Goal: Task Accomplishment & Management: Complete application form

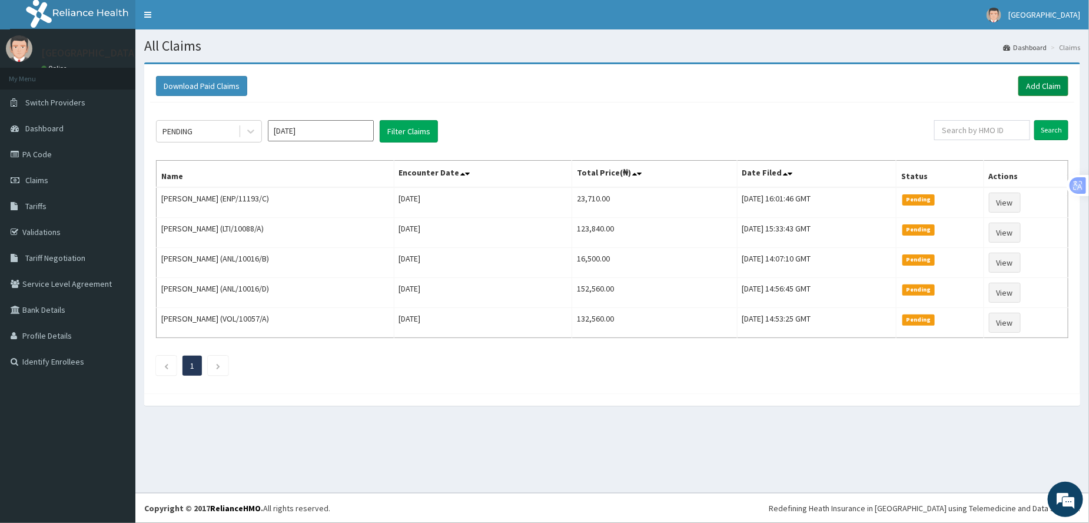
click at [1057, 82] on link "Add Claim" at bounding box center [1043, 86] width 50 height 20
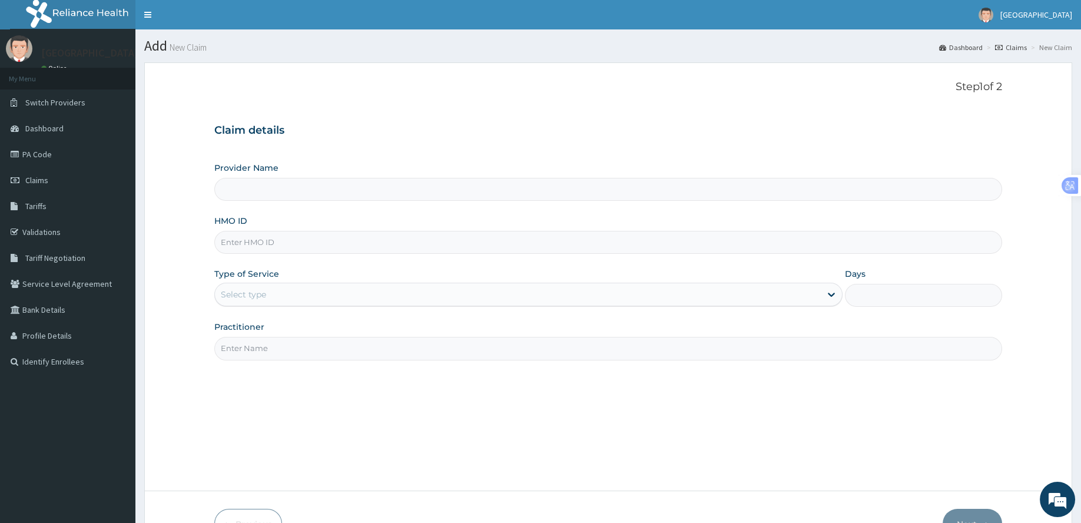
click at [237, 246] on input "HMO ID" at bounding box center [608, 242] width 788 height 23
type input "L"
type input "ROA Specialist Hospital"
type input "LTI/10088/A"
click at [272, 297] on div "Select type" at bounding box center [518, 294] width 606 height 19
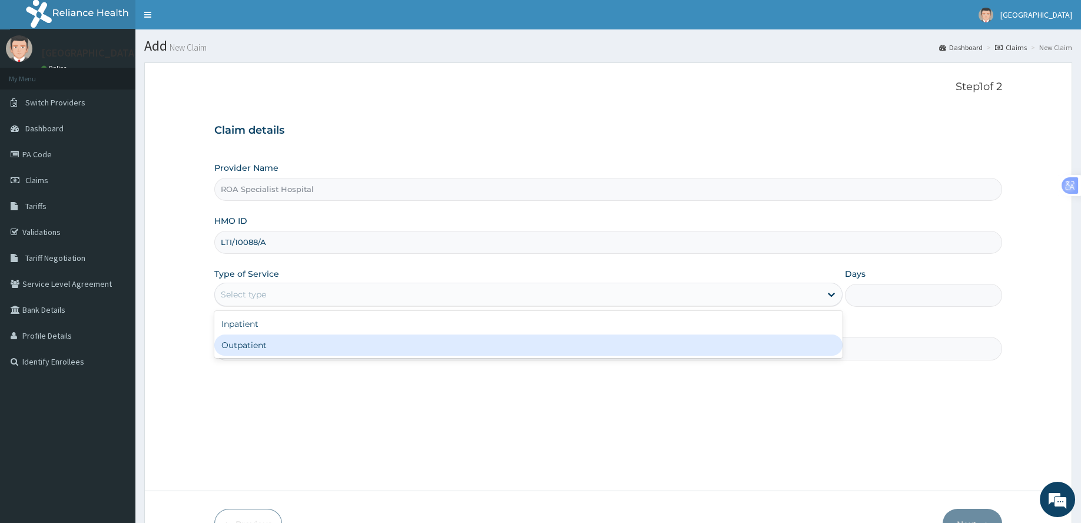
click at [268, 347] on div "Outpatient" at bounding box center [528, 344] width 628 height 21
type input "1"
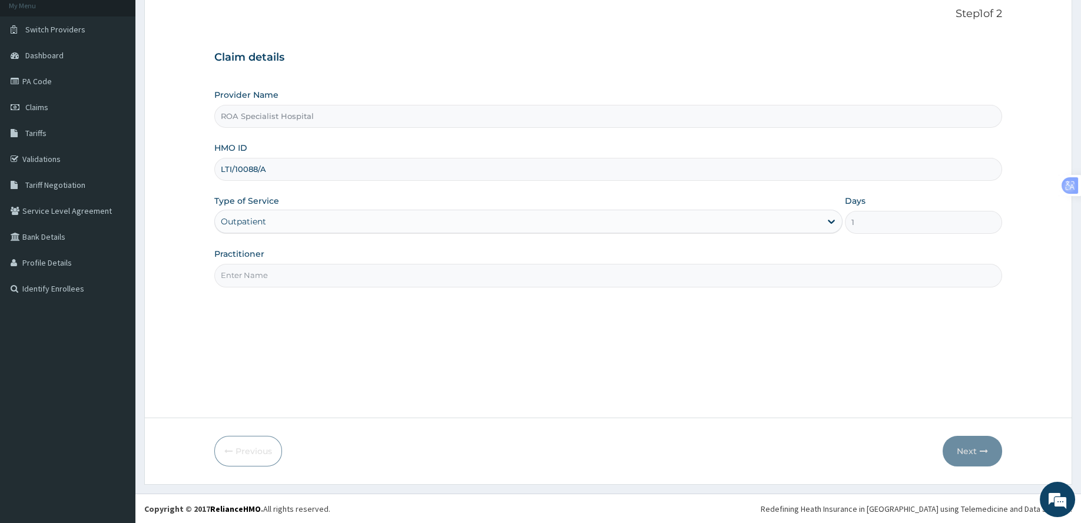
scroll to position [74, 0]
click at [267, 279] on input "Practitioner" at bounding box center [608, 274] width 788 height 23
type input "DR [PERSON_NAME]"
click at [966, 444] on button "Next" at bounding box center [972, 450] width 59 height 31
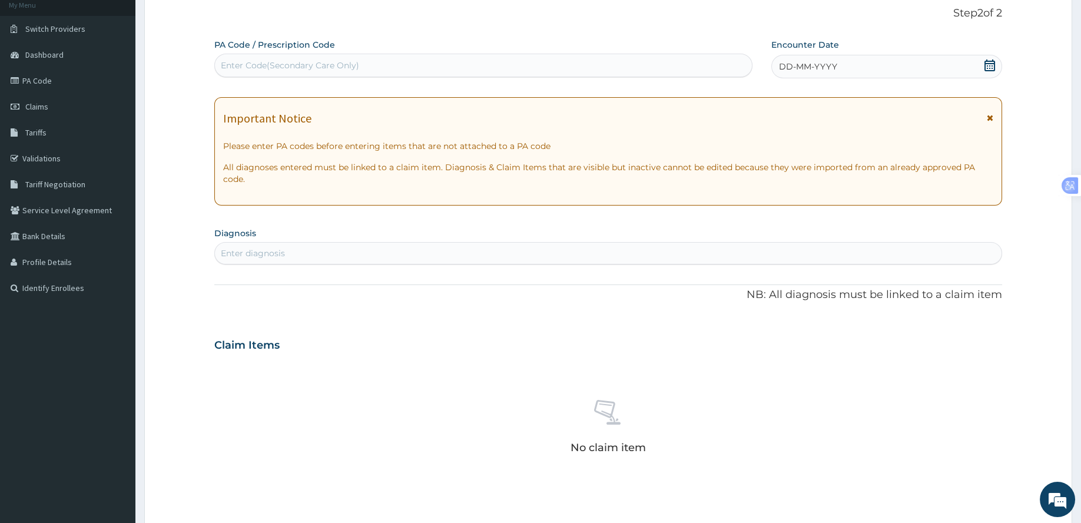
click at [241, 66] on div "Enter Code(Secondary Care Only)" at bounding box center [290, 65] width 138 height 12
paste input "PA/5AF565"
type input "PA/5AF565"
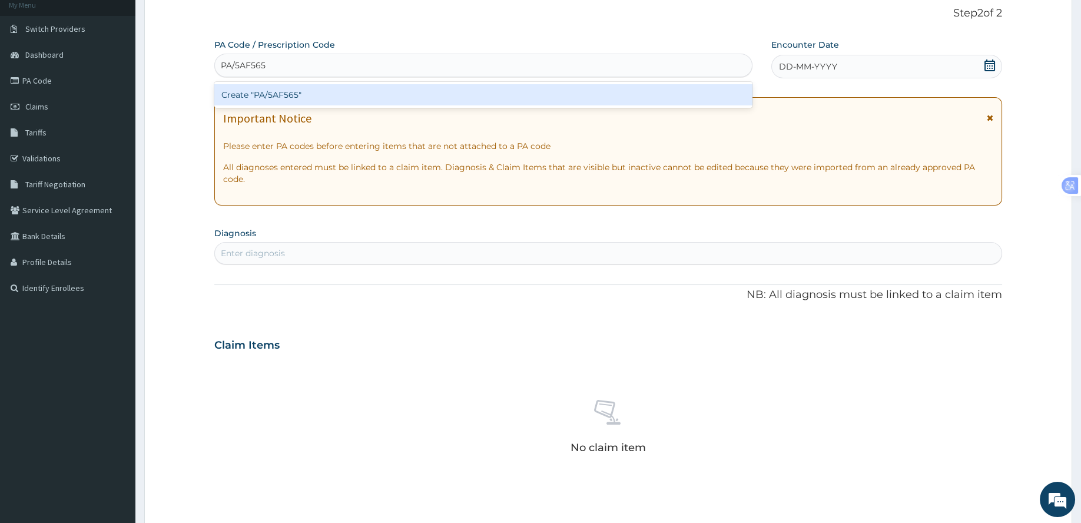
click at [283, 91] on div "Create "PA/5AF565"" at bounding box center [483, 94] width 538 height 21
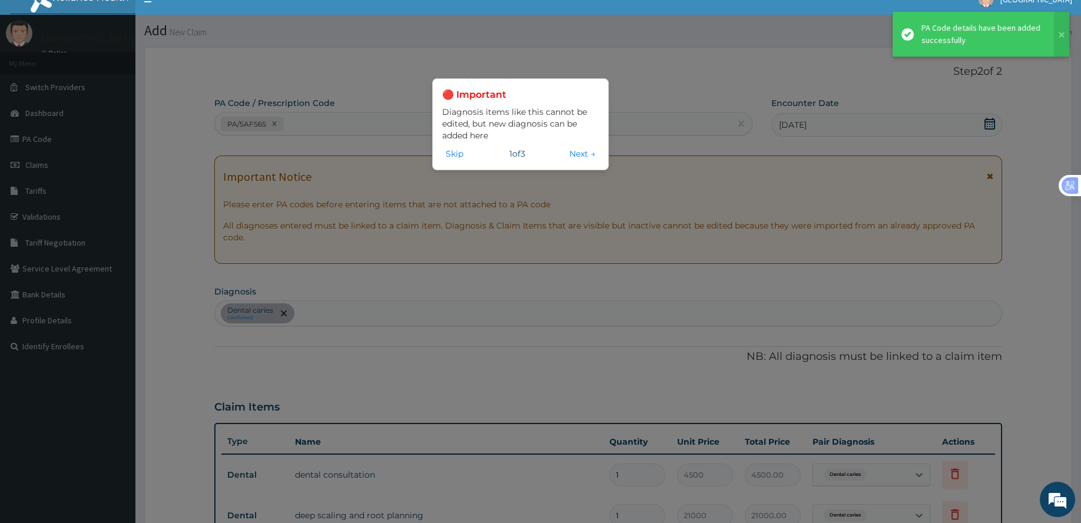
scroll to position [15, 0]
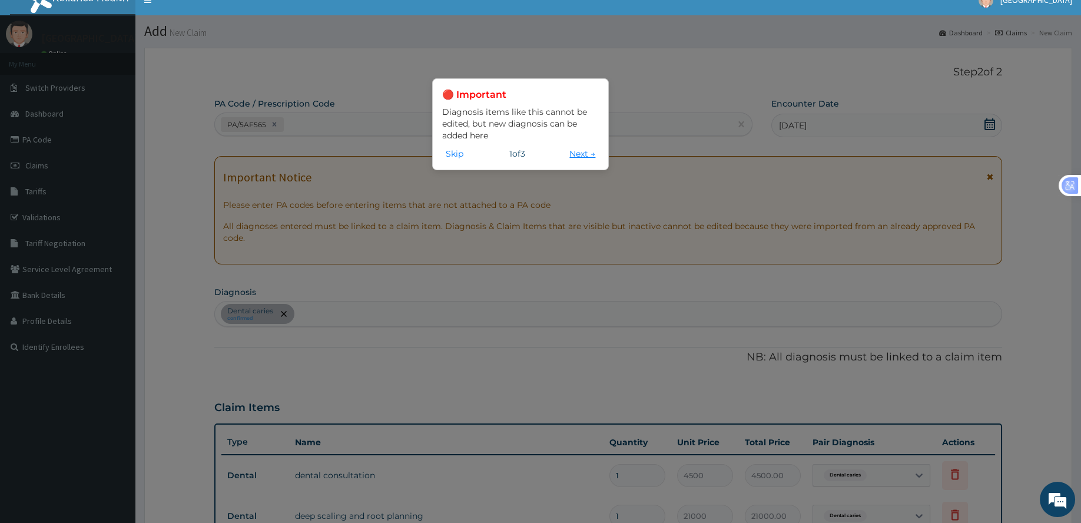
click at [572, 154] on button "Next →" at bounding box center [582, 153] width 33 height 13
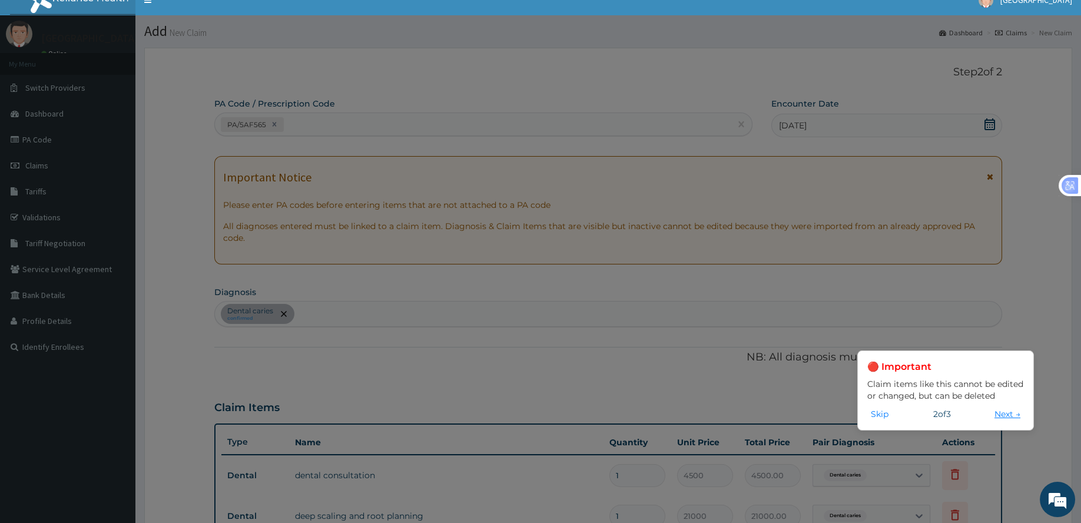
click at [1006, 419] on button "Next →" at bounding box center [1007, 413] width 33 height 13
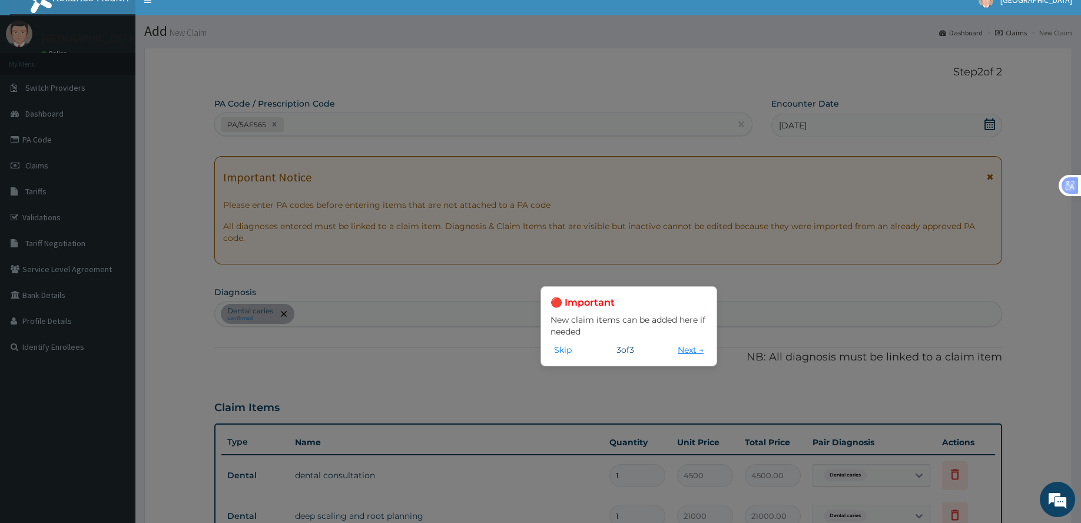
click at [684, 350] on button "Next →" at bounding box center [690, 349] width 33 height 13
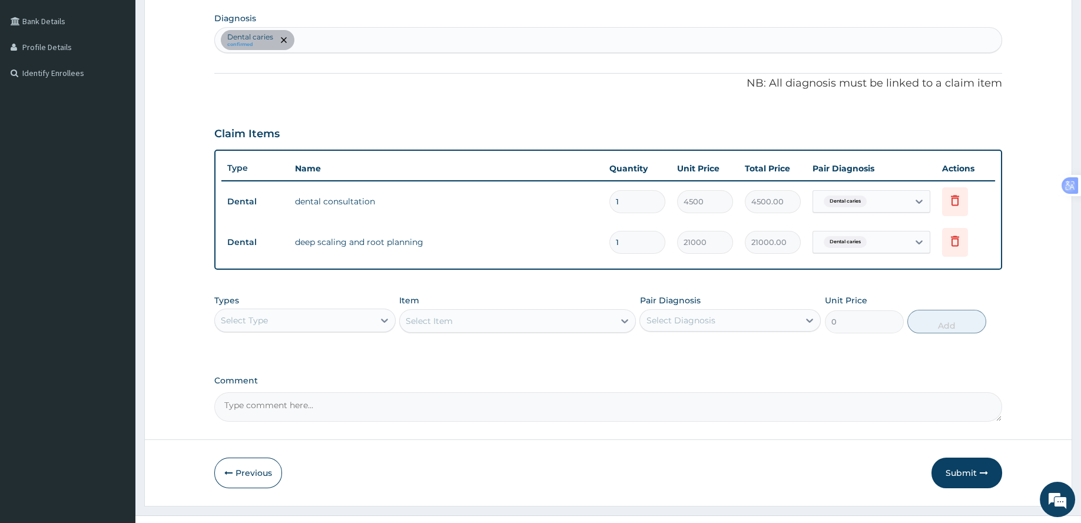
scroll to position [310, 0]
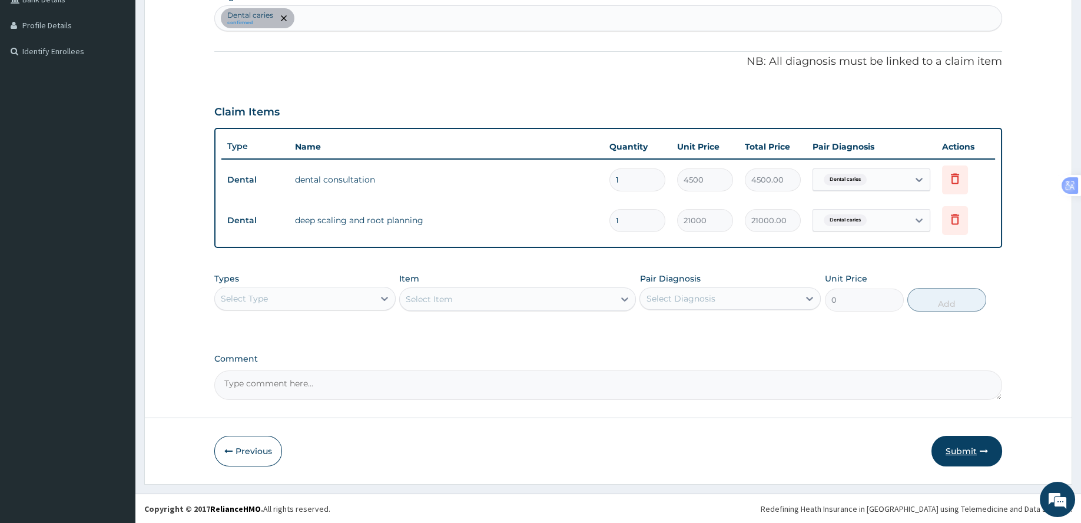
click at [972, 451] on button "Submit" at bounding box center [966, 451] width 71 height 31
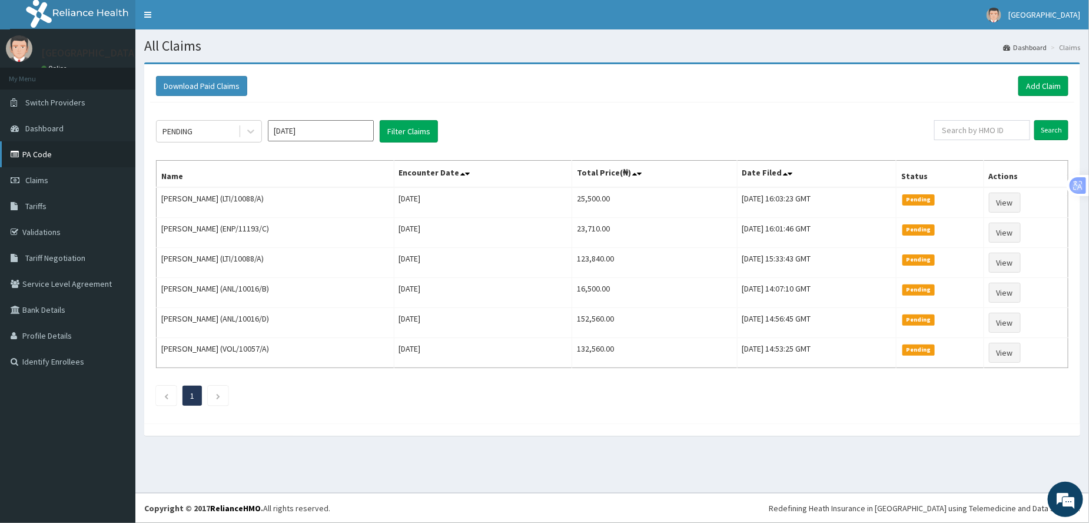
click at [59, 164] on link "PA Code" at bounding box center [67, 154] width 135 height 26
